Goal: Complete application form

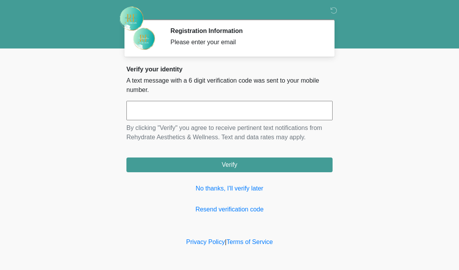
click at [218, 117] on input "text" at bounding box center [229, 110] width 206 height 19
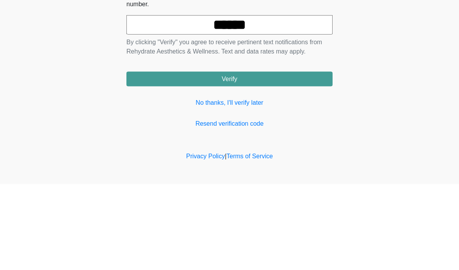
type input "******"
click at [321, 158] on button "Verify" at bounding box center [229, 165] width 206 height 15
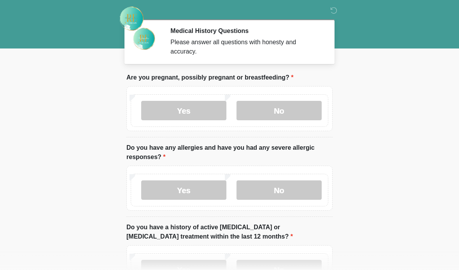
click at [312, 106] on label "No" at bounding box center [278, 110] width 85 height 19
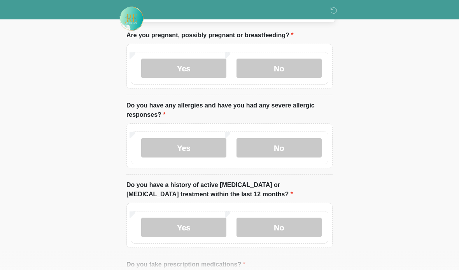
scroll to position [44, 0]
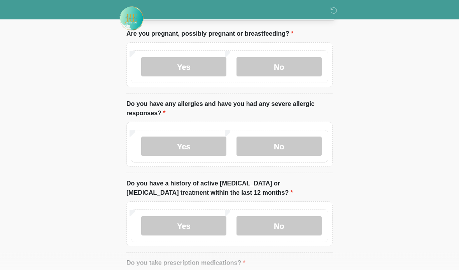
click at [297, 142] on label "No" at bounding box center [278, 146] width 85 height 19
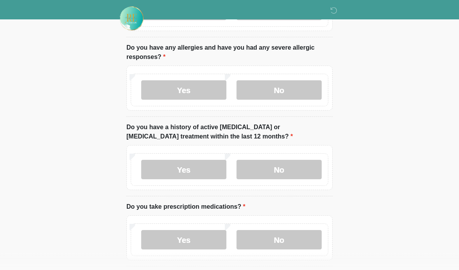
scroll to position [102, 0]
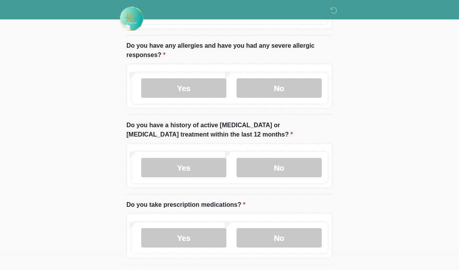
click at [300, 160] on label "No" at bounding box center [278, 167] width 85 height 19
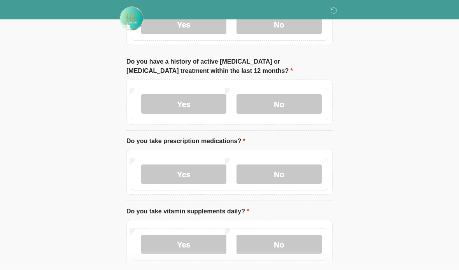
scroll to position [167, 0]
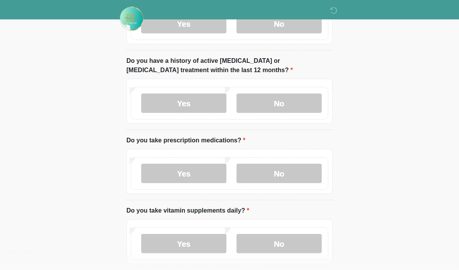
click at [292, 171] on label "No" at bounding box center [278, 173] width 85 height 19
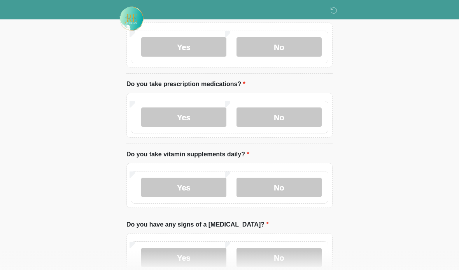
scroll to position [224, 0]
click at [293, 187] on label "No" at bounding box center [278, 186] width 85 height 19
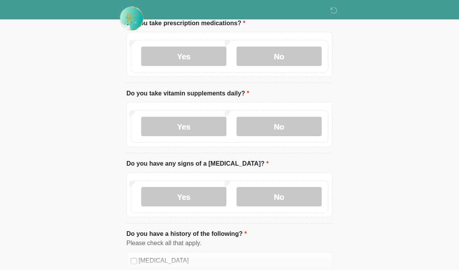
scroll to position [284, 0]
click at [297, 197] on label "No" at bounding box center [278, 196] width 85 height 19
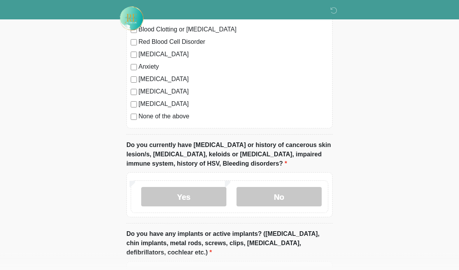
scroll to position [566, 0]
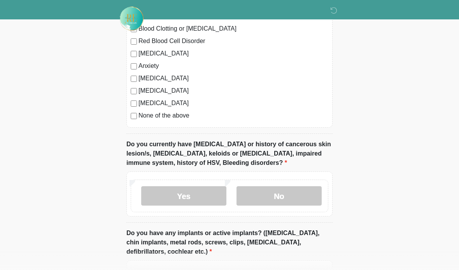
click at [287, 195] on label "No" at bounding box center [278, 196] width 85 height 19
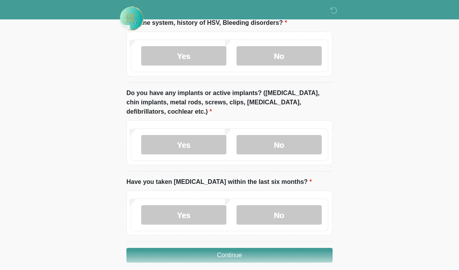
scroll to position [708, 0]
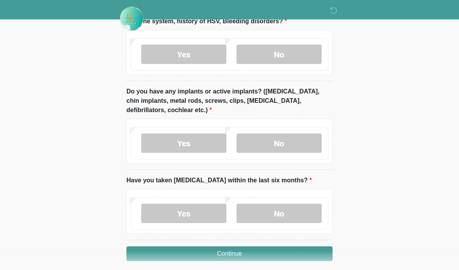
click at [299, 141] on label "No" at bounding box center [278, 143] width 85 height 19
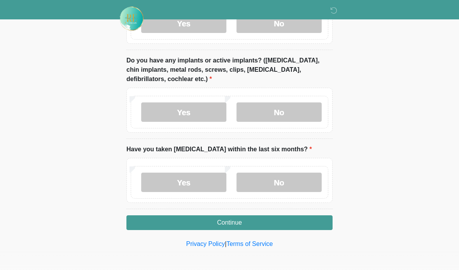
click at [291, 190] on label "No" at bounding box center [278, 182] width 85 height 19
click at [281, 226] on button "Continue" at bounding box center [229, 223] width 206 height 15
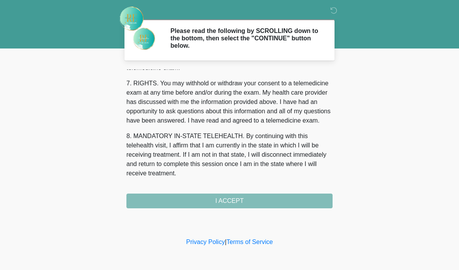
scroll to position [345, 0]
click at [259, 202] on button "I ACCEPT" at bounding box center [229, 201] width 206 height 15
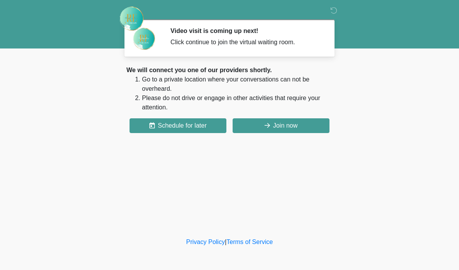
click at [289, 130] on button "Join now" at bounding box center [280, 126] width 97 height 15
